Goal: Manage account settings

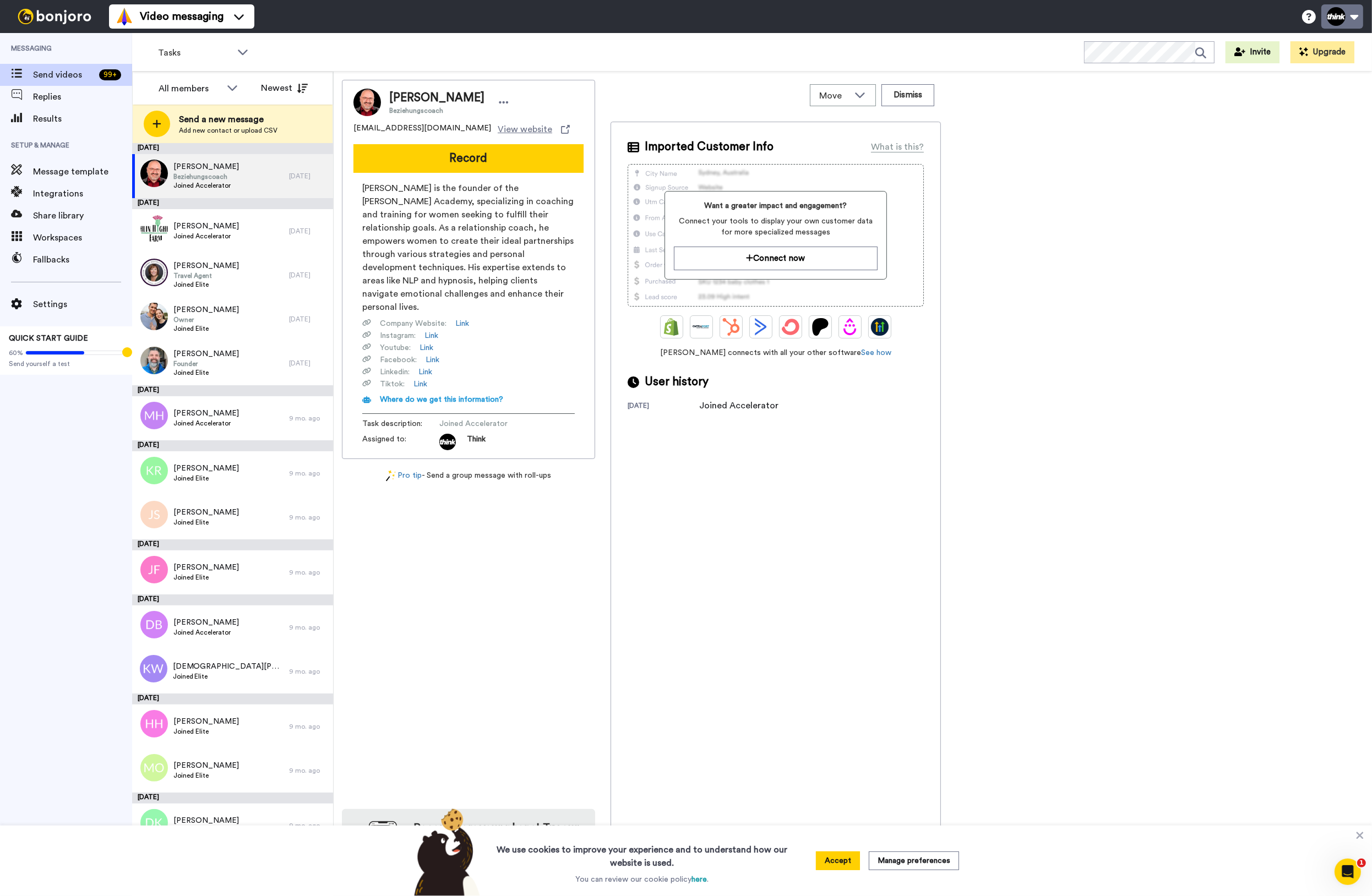
click at [1359, 22] on button at bounding box center [1342, 17] width 42 height 24
click at [1310, 92] on link "Billing" at bounding box center [1305, 94] width 116 height 22
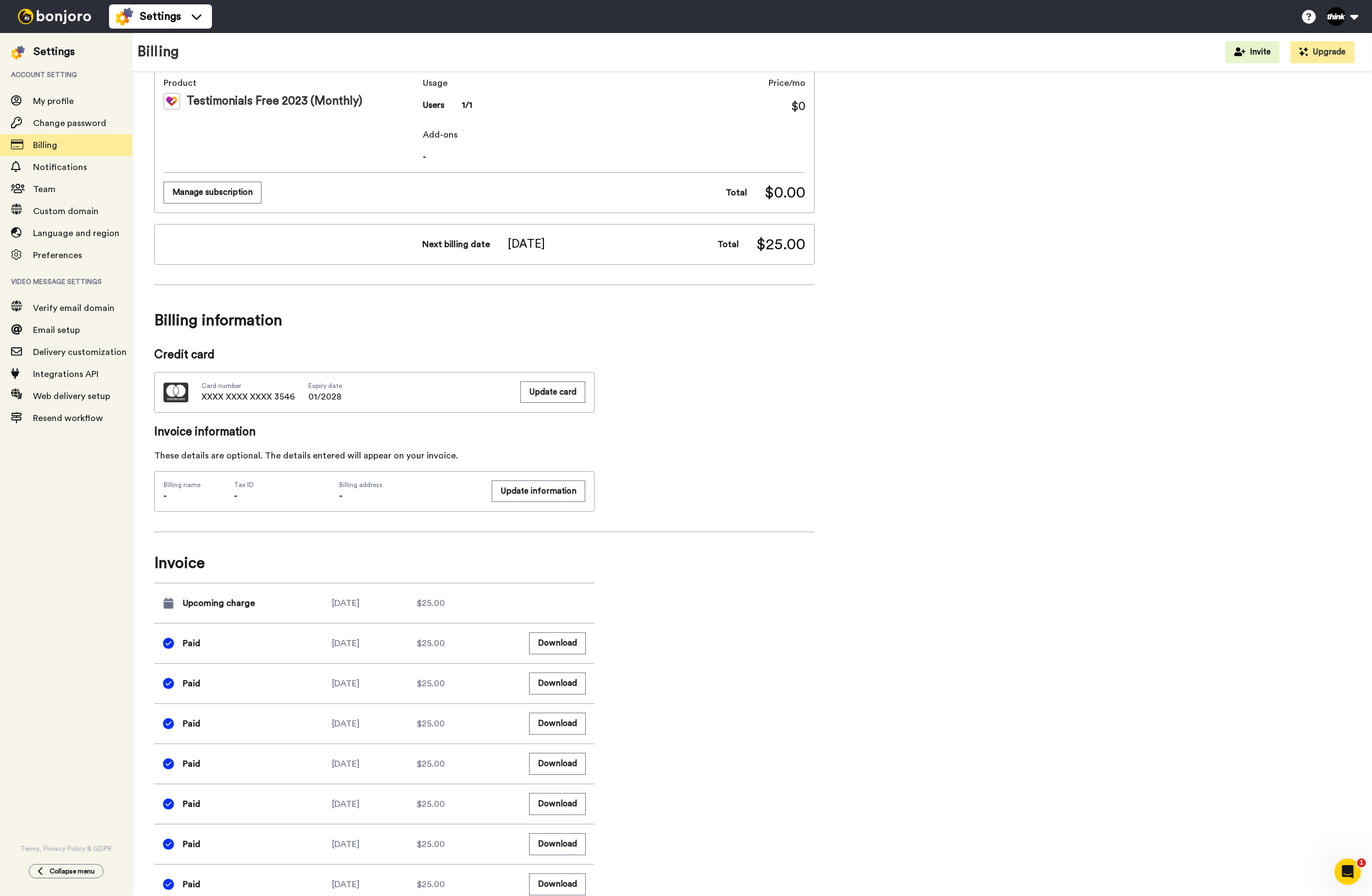
scroll to position [230, 0]
click at [1037, 275] on div "Billing summary See all inclusions Product Video Messaging Starter 2023 (Monthl…" at bounding box center [751, 705] width 1196 height 1685
click at [1369, 13] on ul "Help docs Settings" at bounding box center [1334, 17] width 75 height 24
click at [1355, 14] on button at bounding box center [1342, 17] width 42 height 24
click at [1322, 59] on link "My Profile" at bounding box center [1305, 50] width 116 height 22
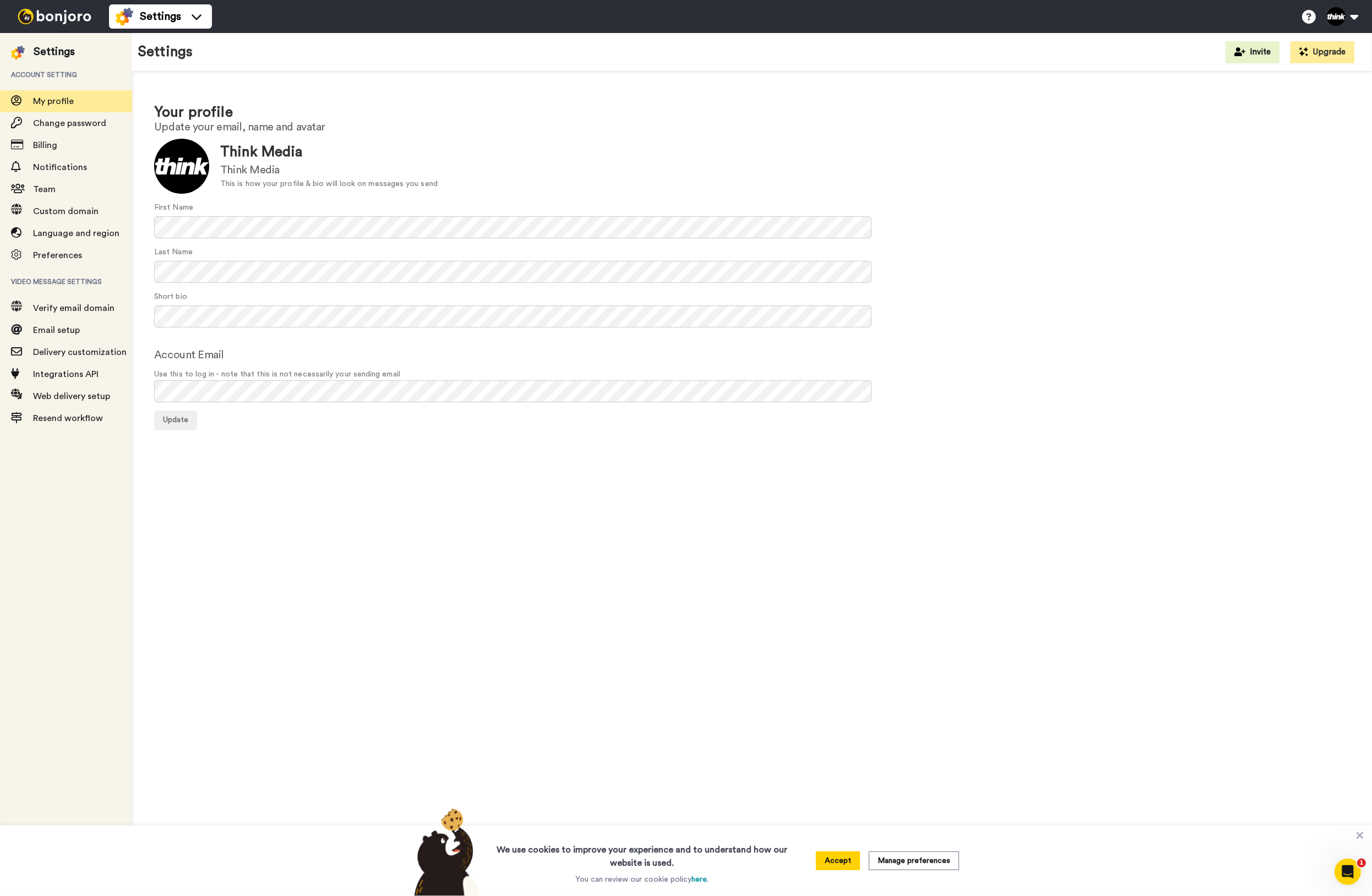
click at [1341, 29] on div "Settings Help docs Settings" at bounding box center [740, 17] width 1262 height 33
click at [1344, 22] on button at bounding box center [1342, 17] width 42 height 24
click at [1305, 174] on link "Logout" at bounding box center [1305, 182] width 116 height 22
